Goal: Task Accomplishment & Management: Use online tool/utility

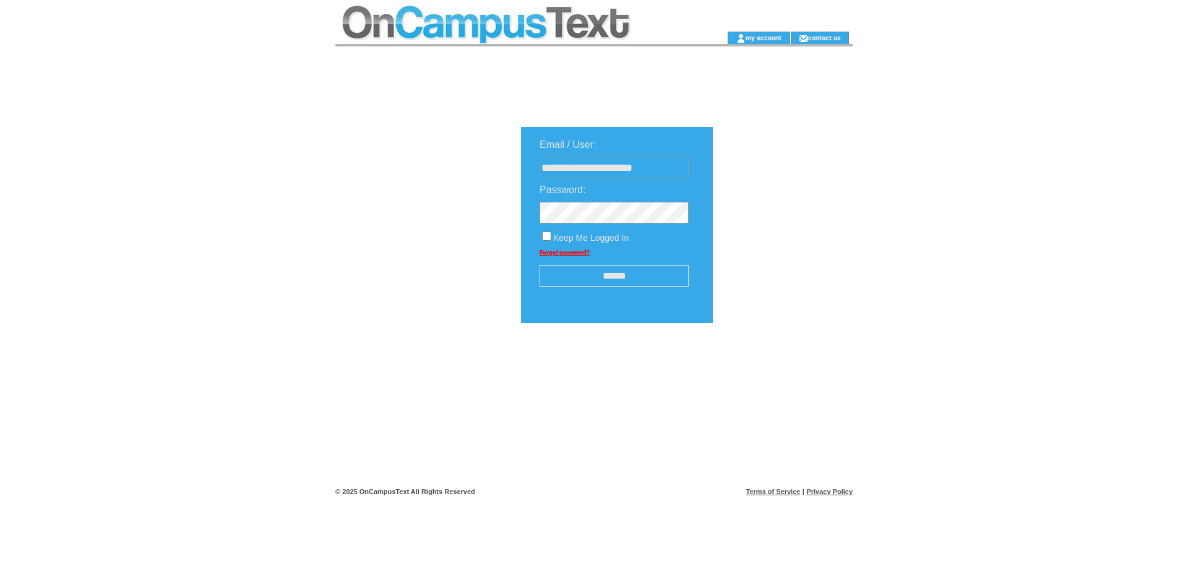
click at [605, 277] on input "******" at bounding box center [614, 276] width 149 height 22
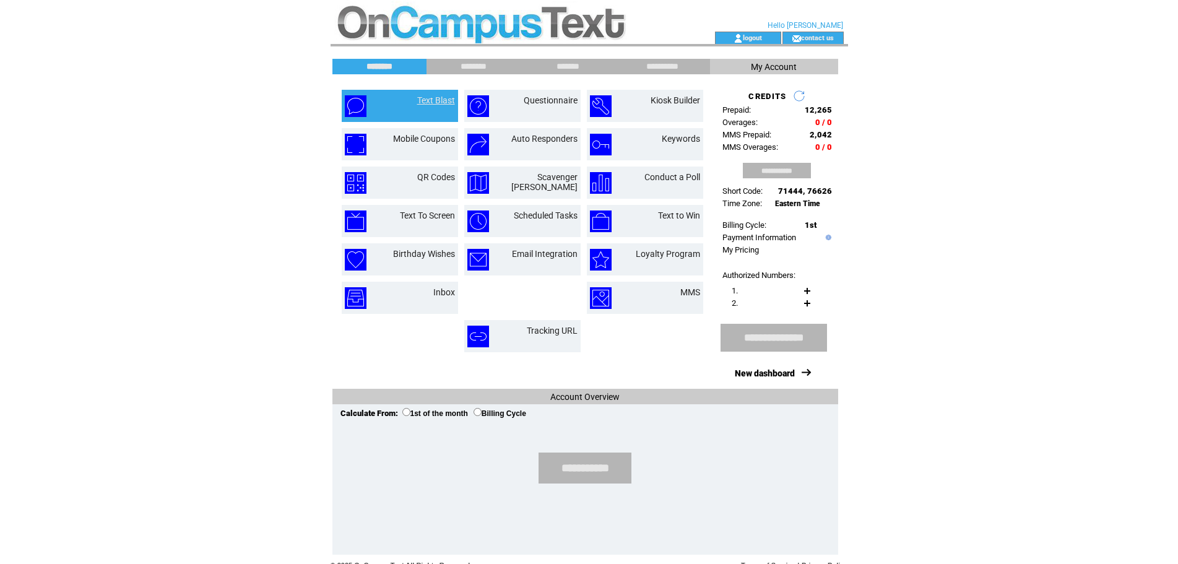
click at [444, 103] on link "Text Blast" at bounding box center [436, 100] width 38 height 10
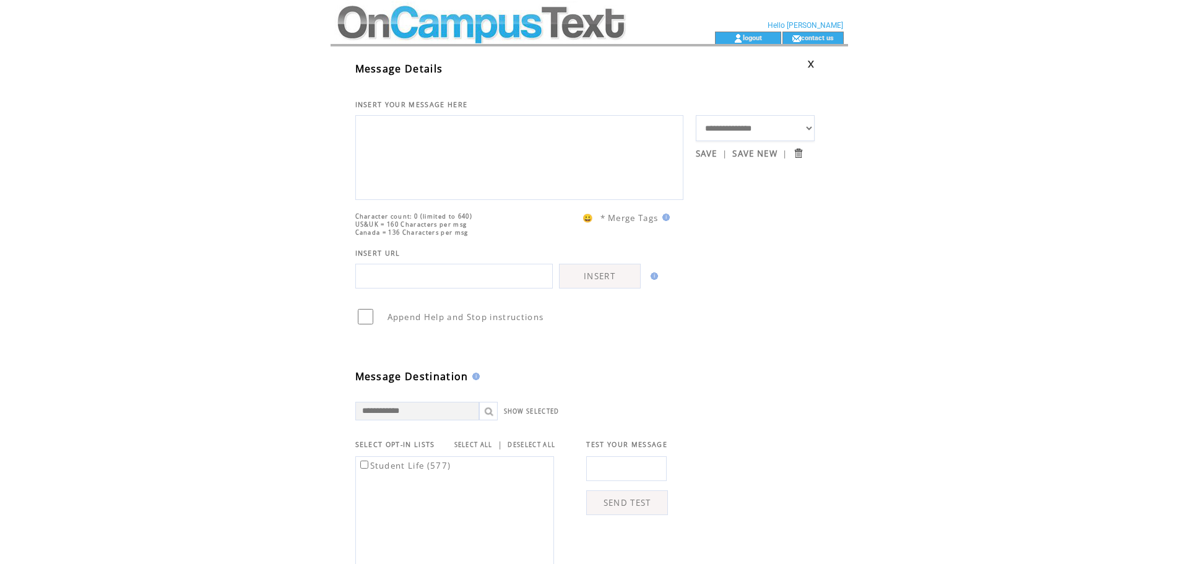
click at [438, 141] on textarea at bounding box center [519, 156] width 314 height 74
click at [510, 161] on textarea "To enrich screen reader interactions, please activate Accessibility in Grammarl…" at bounding box center [519, 156] width 314 height 74
